Goal: Task Accomplishment & Management: Manage account settings

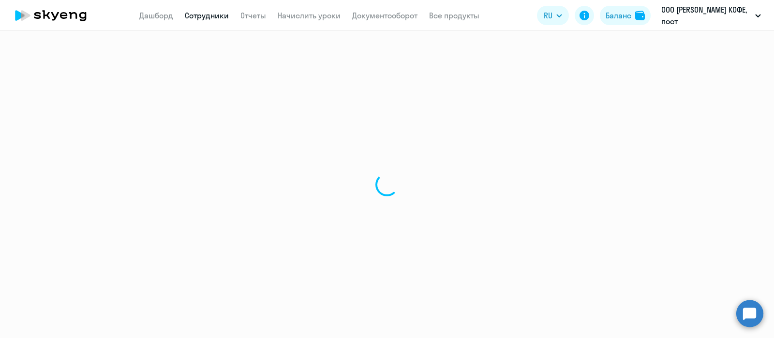
select select "30"
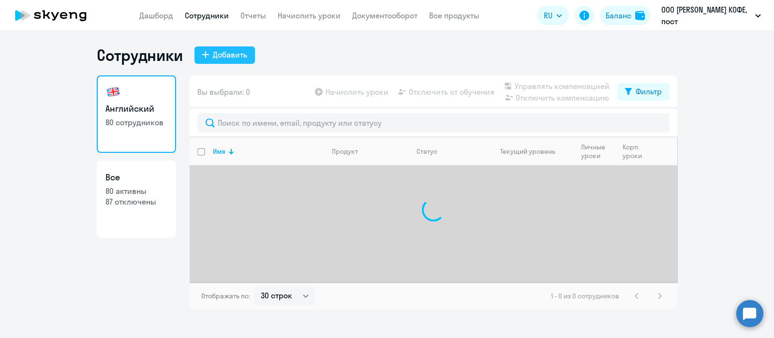
click at [232, 57] on div "Добавить" at bounding box center [230, 55] width 34 height 12
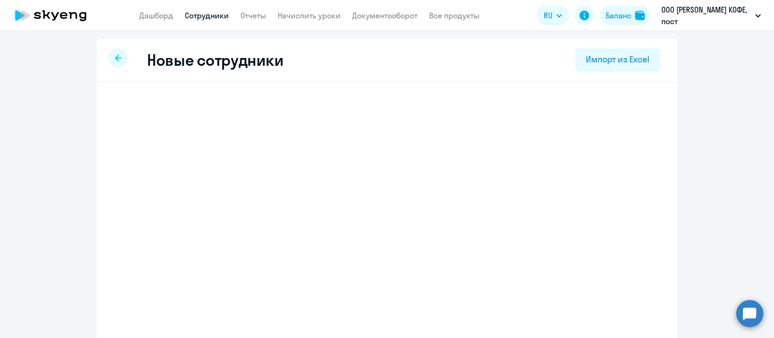
select select "english_adult_not_native_speaker"
select select "3"
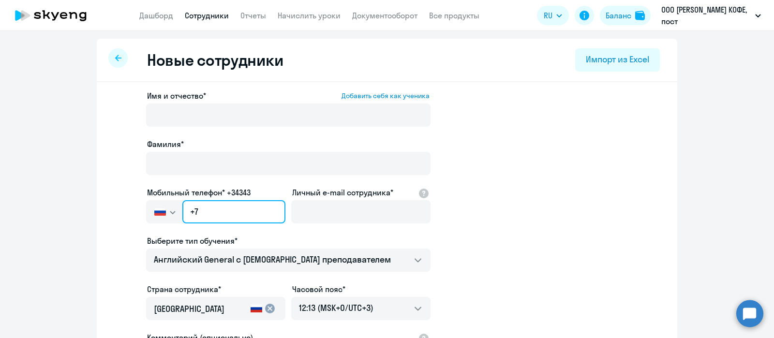
click at [242, 207] on input "+7" at bounding box center [233, 211] width 103 height 23
paste input "[PHONE_NUMBER]"
type input "[PHONE_NUMBER]"
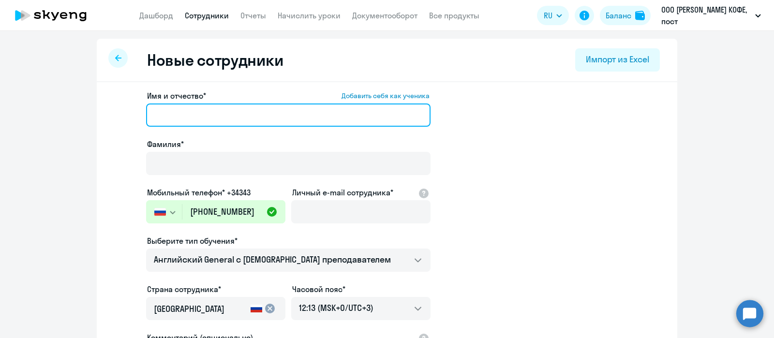
click at [232, 113] on input "Имя и отчество* Добавить себя как ученика" at bounding box center [288, 115] width 284 height 23
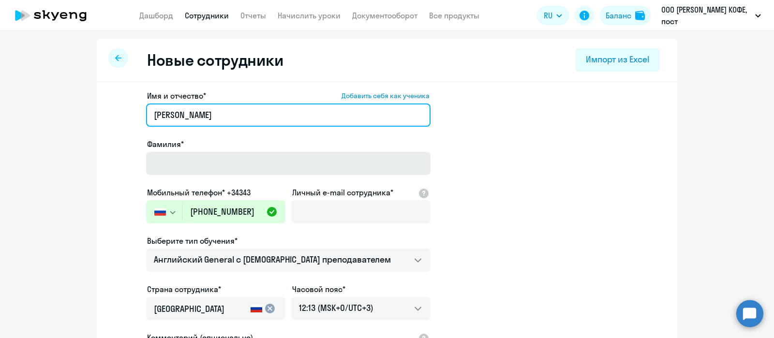
type input "[PERSON_NAME]"
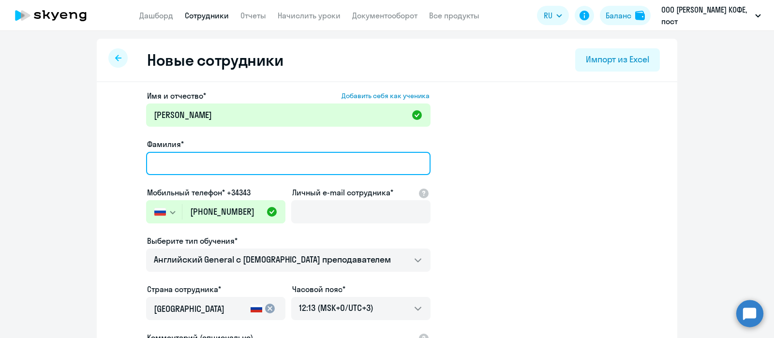
click at [220, 165] on input "Фамилия*" at bounding box center [288, 163] width 284 height 23
type input "[PERSON_NAME]"
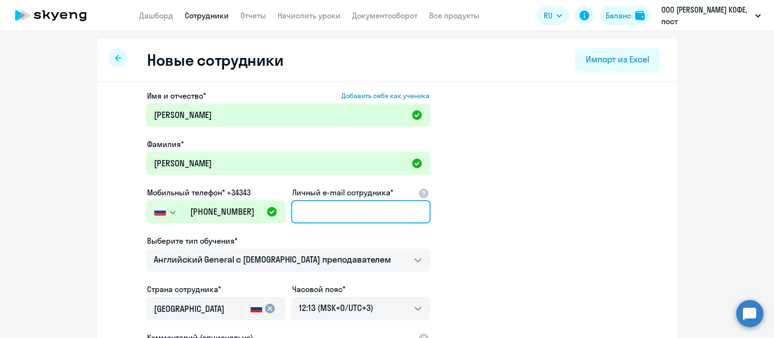
click at [349, 207] on input "Личный e-mail сотрудника*" at bounding box center [360, 211] width 139 height 23
paste input "[EMAIL_ADDRESS][DOMAIN_NAME]"
type input "[EMAIL_ADDRESS][DOMAIN_NAME]"
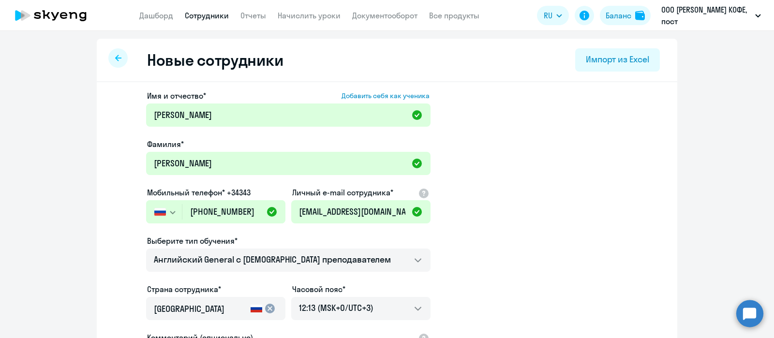
click at [471, 231] on app-new-student-form "Имя и отчество* Добавить себя как ученика [PERSON_NAME]* [PERSON_NAME] телефон*…" at bounding box center [386, 262] width 549 height 345
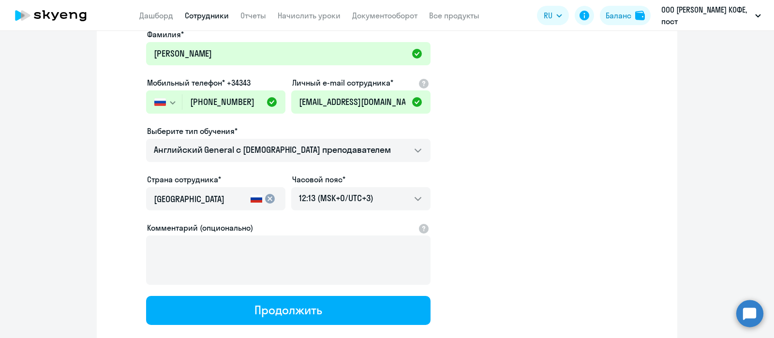
scroll to position [168, 0]
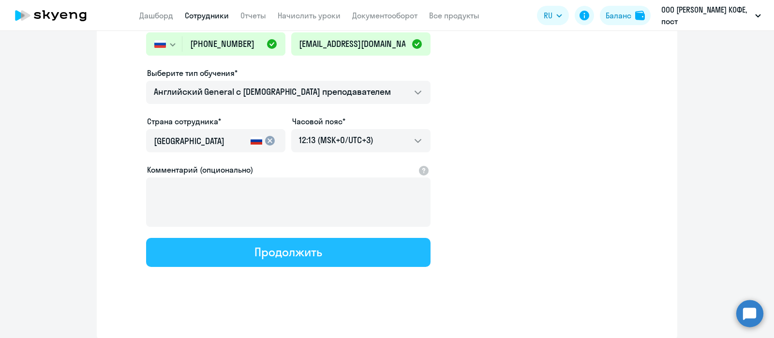
click at [220, 254] on button "Продолжить" at bounding box center [288, 252] width 284 height 29
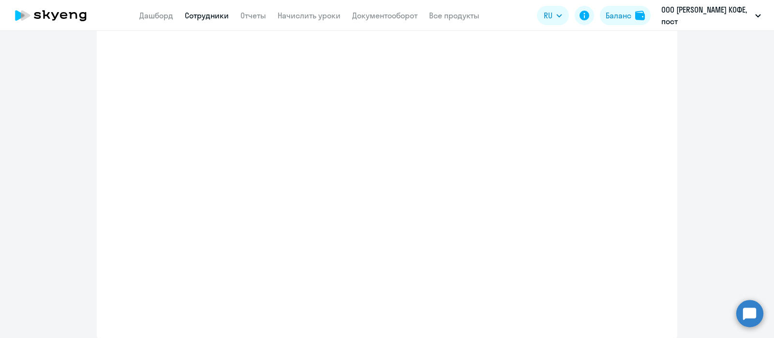
select select "english_adult_not_native_speaker"
select select "3"
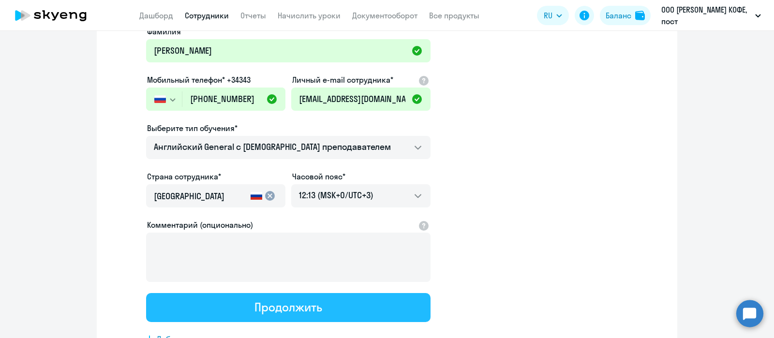
scroll to position [0, 0]
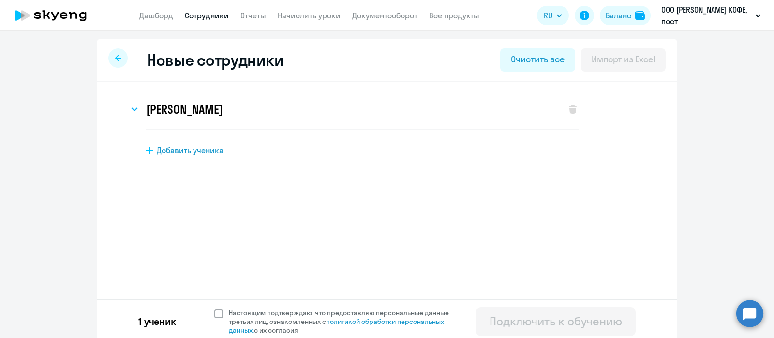
click at [214, 315] on span at bounding box center [218, 314] width 9 height 9
click at [214, 309] on input "Настоящим подтверждаю, что предоставляю персональные данные третьих лиц, ознако…" at bounding box center [214, 308] width 0 height 0
checkbox input "true"
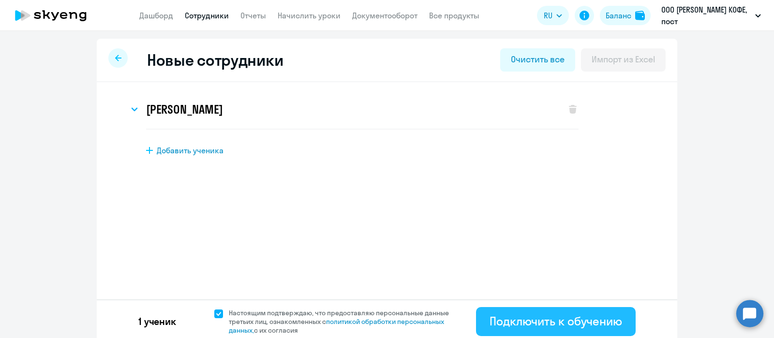
click at [505, 322] on div "Подключить к обучению" at bounding box center [555, 320] width 133 height 15
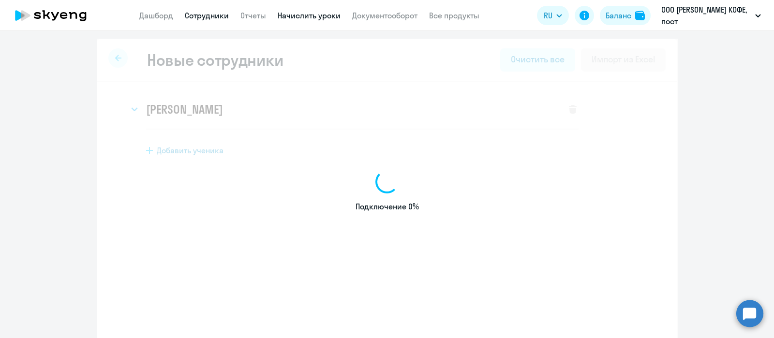
select select "english_adult_not_native_speaker"
select select "3"
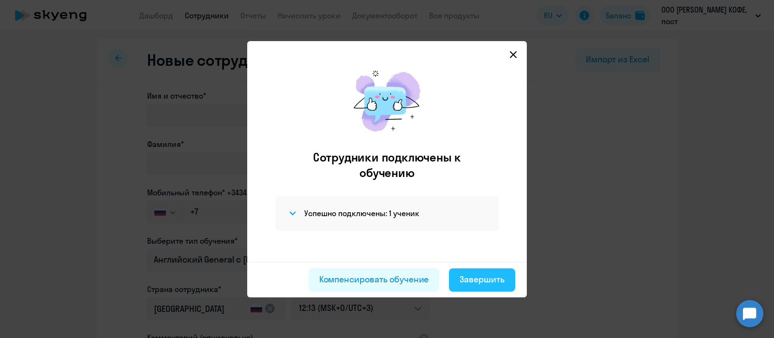
click at [468, 281] on div "Завершить" at bounding box center [481, 279] width 45 height 13
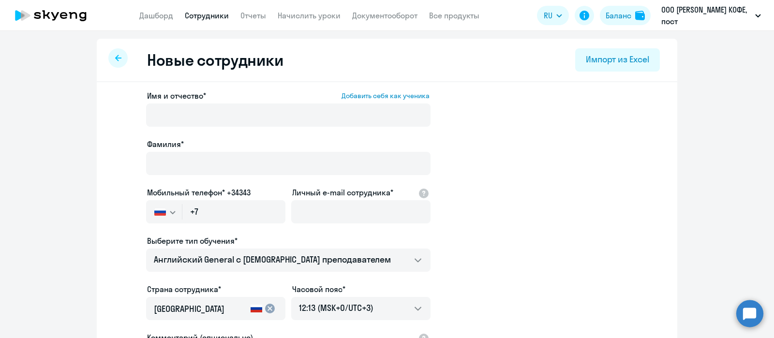
select select "30"
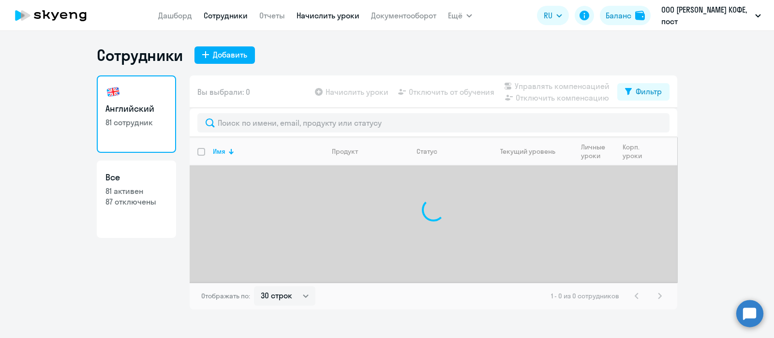
click at [316, 11] on link "Начислить уроки" at bounding box center [327, 16] width 63 height 10
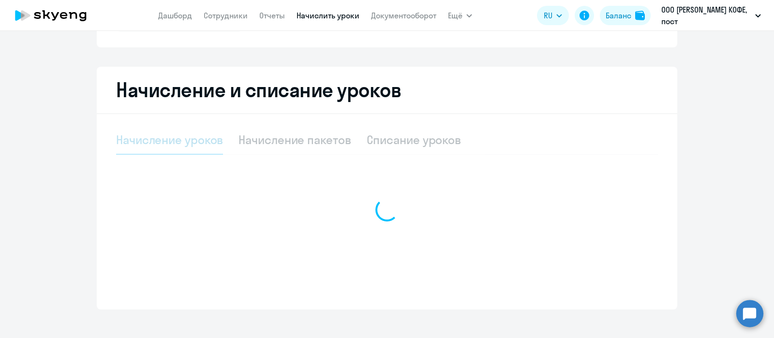
select select "10"
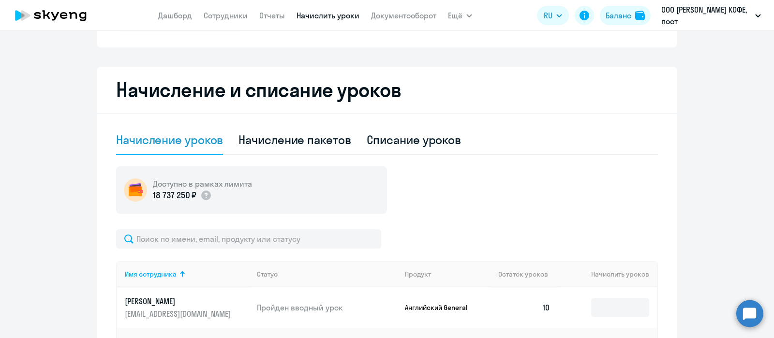
scroll to position [363, 0]
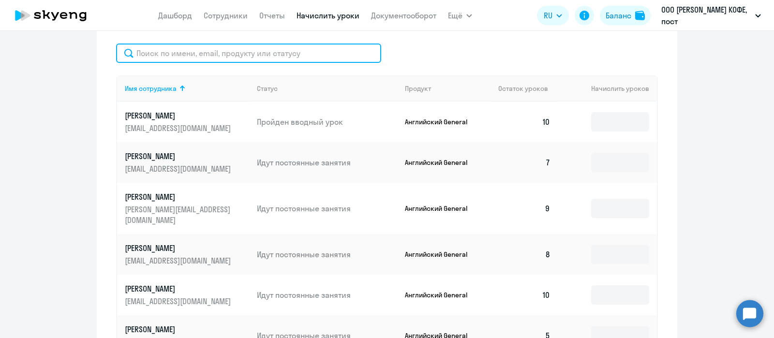
click at [235, 57] on input "text" at bounding box center [248, 53] width 265 height 19
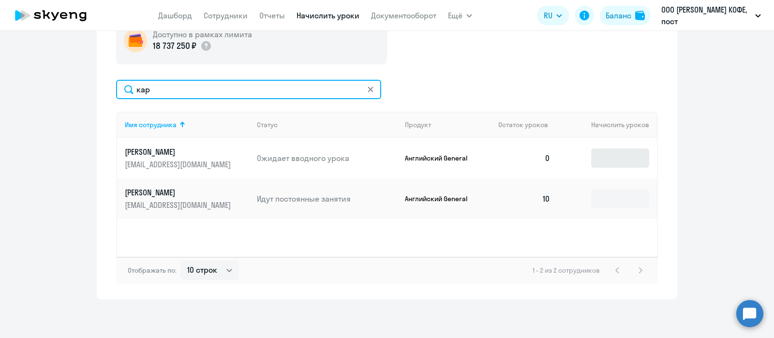
type input "кар"
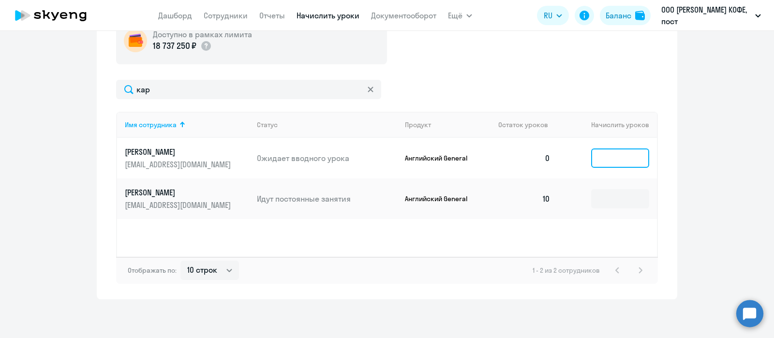
click at [595, 155] on input at bounding box center [620, 157] width 58 height 19
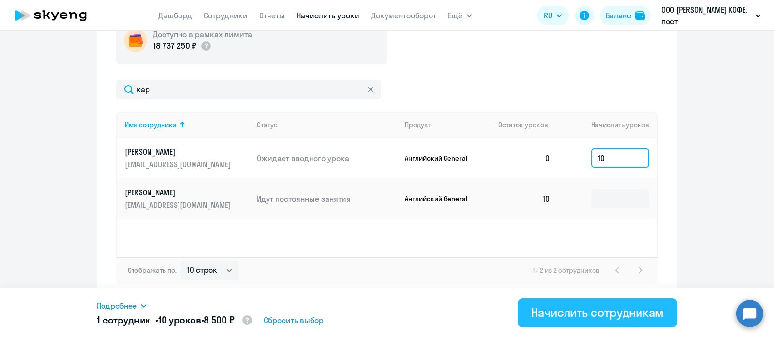
type input "10"
click at [581, 316] on div "Начислить сотрудникам" at bounding box center [597, 312] width 133 height 15
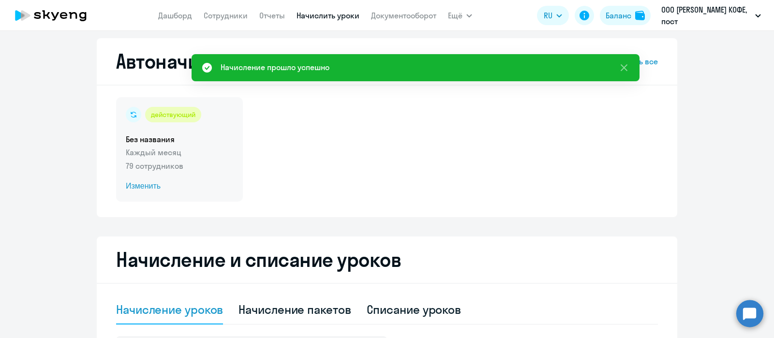
scroll to position [0, 0]
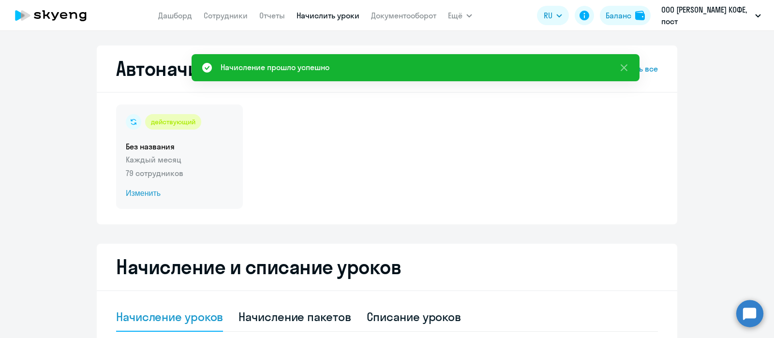
click at [168, 130] on div "действующий Без названия Каждый месяц 79 сотрудников Изменить" at bounding box center [179, 156] width 127 height 104
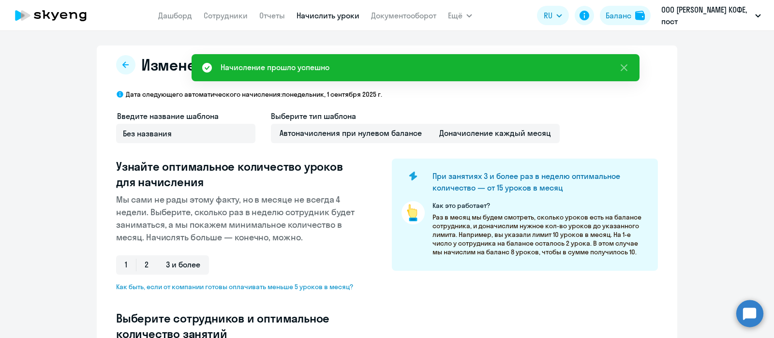
select select "10"
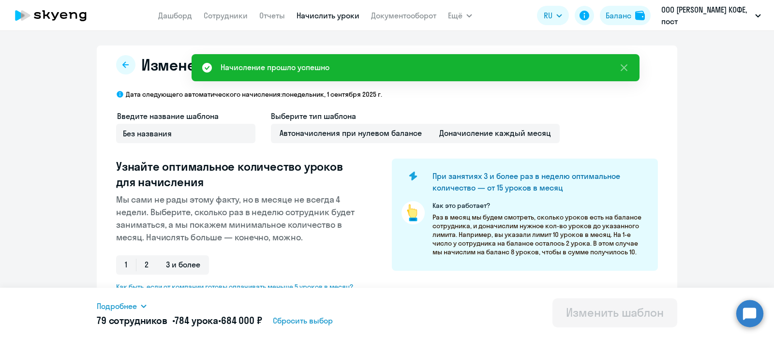
scroll to position [273, 0]
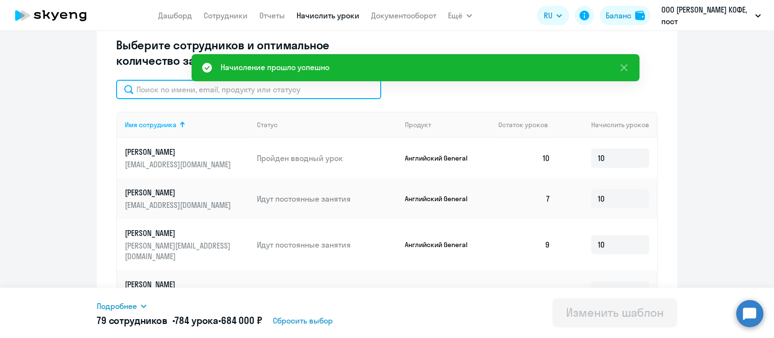
click at [238, 94] on input "text" at bounding box center [248, 89] width 265 height 19
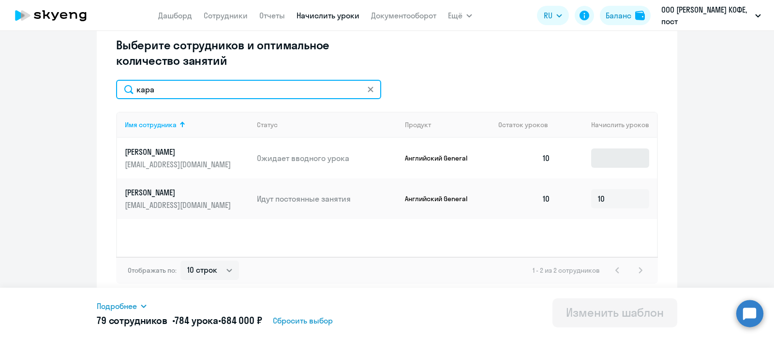
type input "кара"
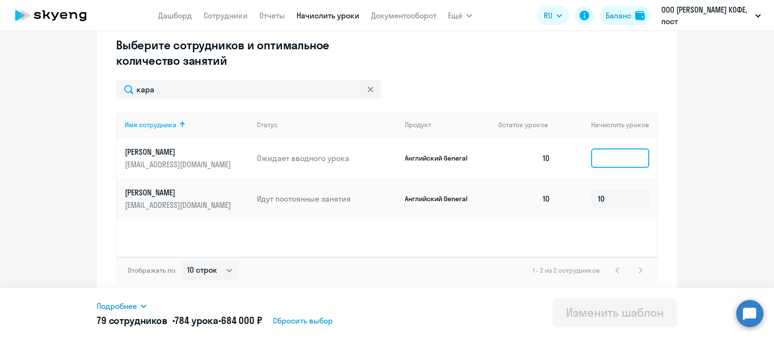
click at [597, 160] on input at bounding box center [620, 157] width 58 height 19
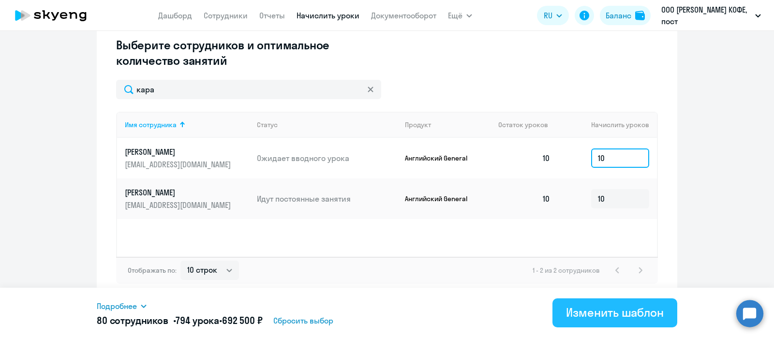
type input "10"
click at [615, 317] on div "Изменить шаблон" at bounding box center [615, 312] width 98 height 15
